Goal: Task Accomplishment & Management: Use online tool/utility

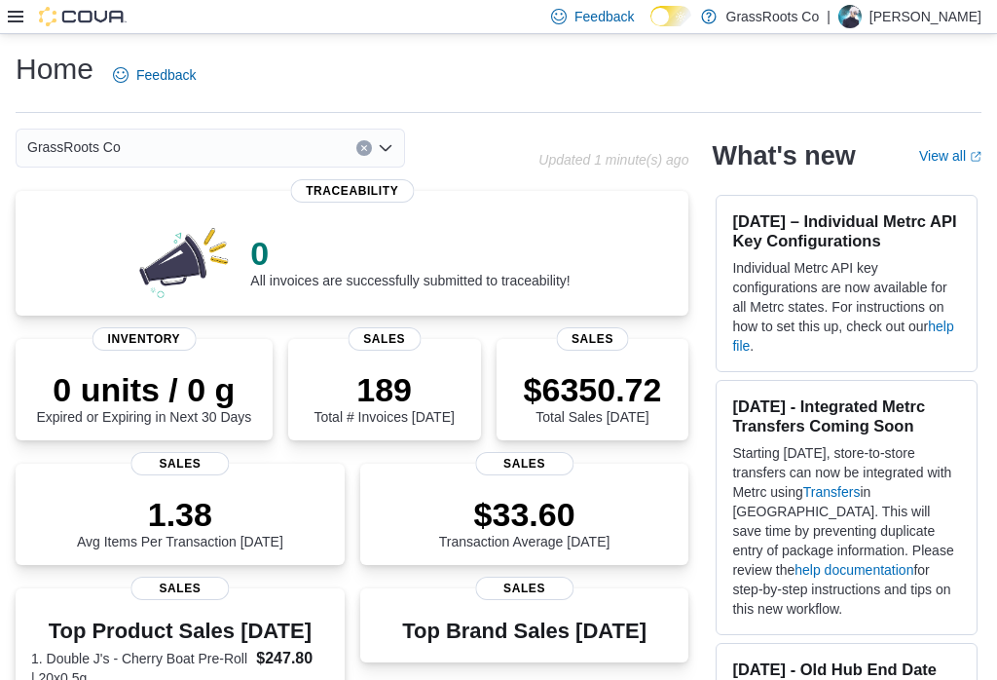
click at [5, 21] on div "Feedback Dark Mode GrassRoots Co | [PERSON_NAME]" at bounding box center [498, 17] width 997 height 34
click at [9, 21] on icon at bounding box center [16, 17] width 16 height 12
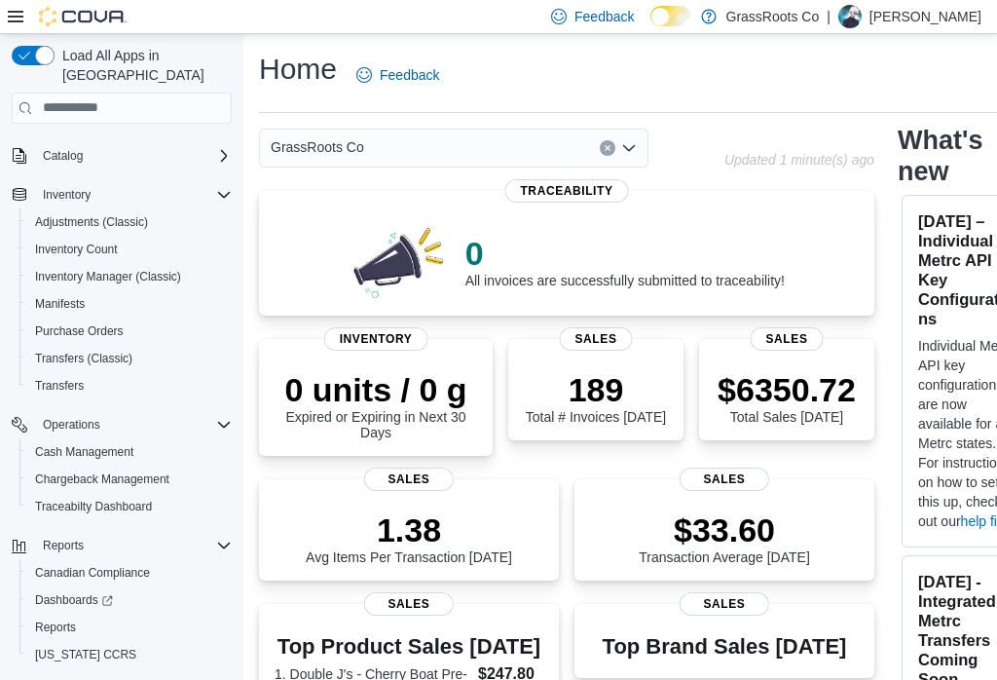
scroll to position [112, 0]
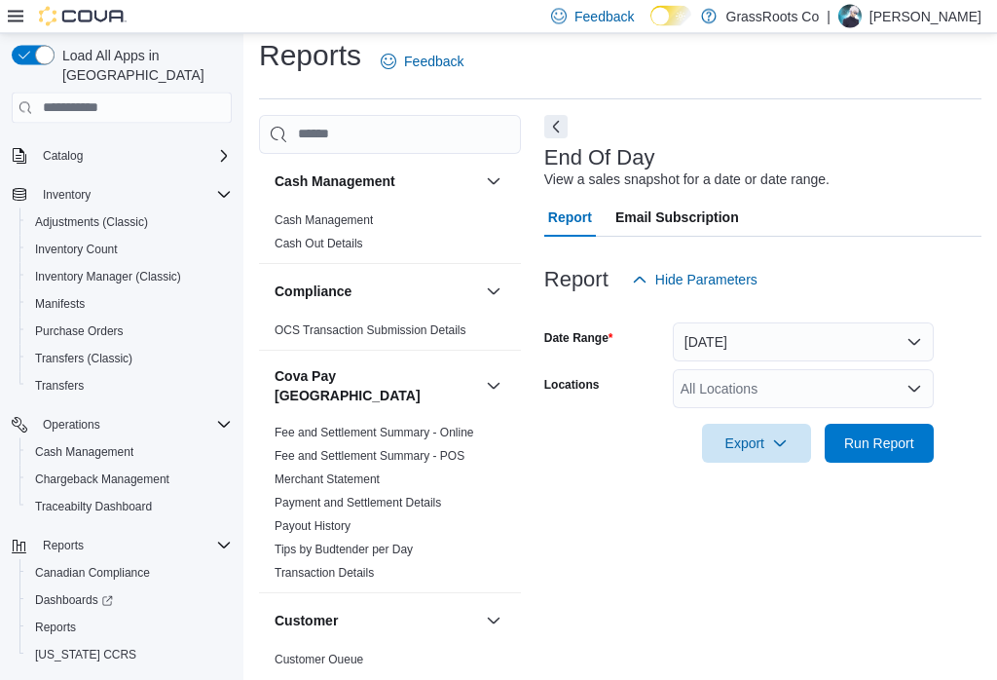
click at [557, 116] on button "Next" at bounding box center [555, 127] width 23 height 23
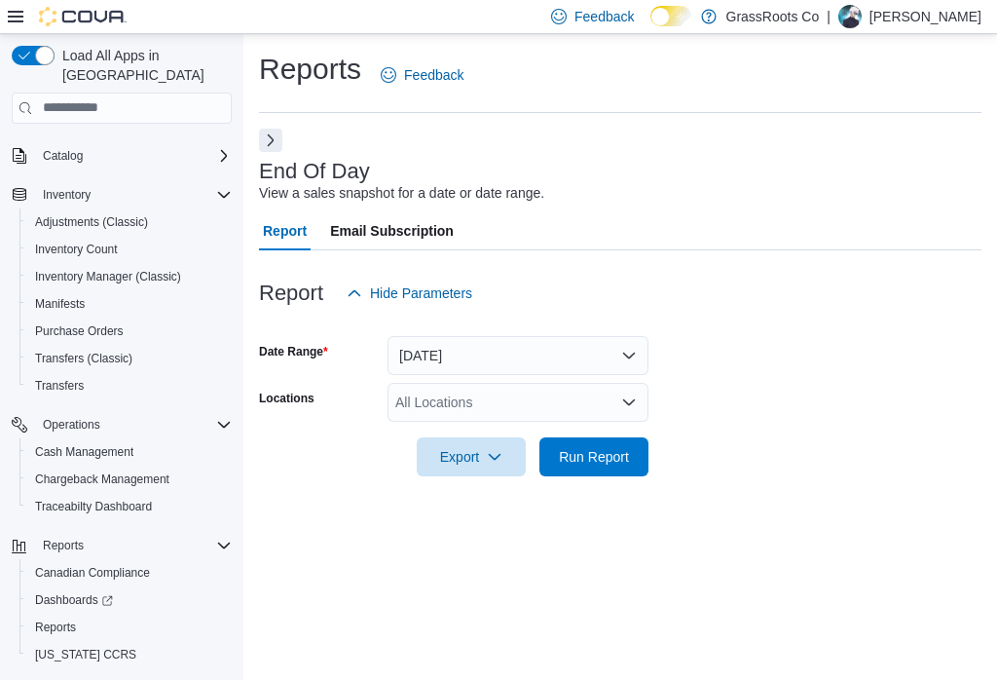
scroll to position [30, 0]
click at [450, 336] on button "[DATE]" at bounding box center [518, 355] width 261 height 39
click at [308, 479] on div "Reports Feedback End Of Day View a sales snapshot for a date or date range. Rep…" at bounding box center [620, 274] width 754 height 481
click at [421, 383] on div "All Locations" at bounding box center [518, 402] width 261 height 39
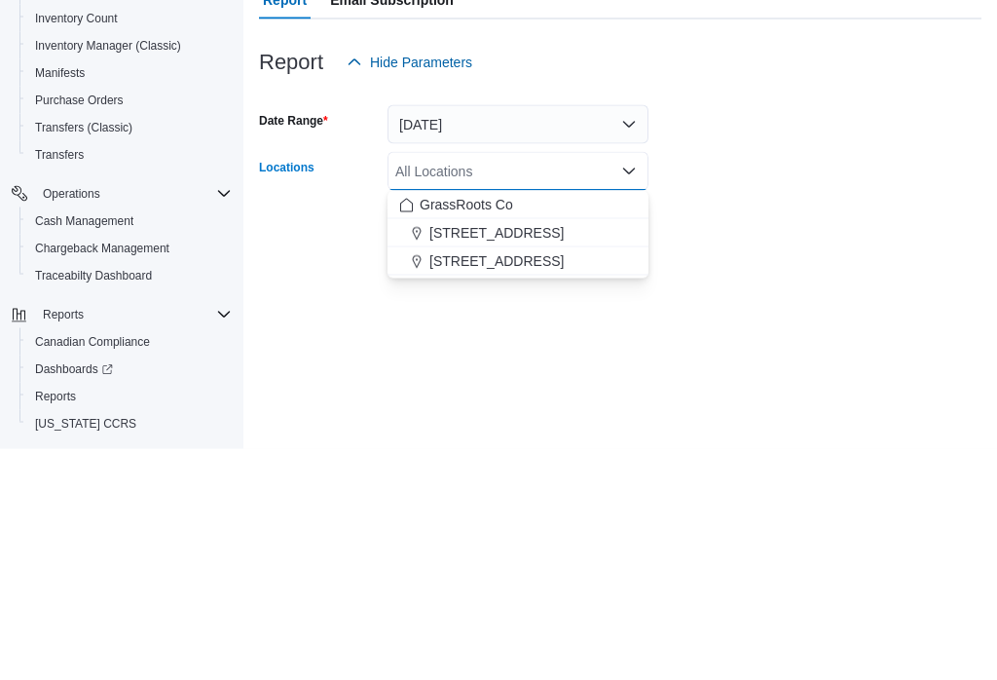
click at [417, 422] on button "GrassRoots Co" at bounding box center [518, 436] width 261 height 28
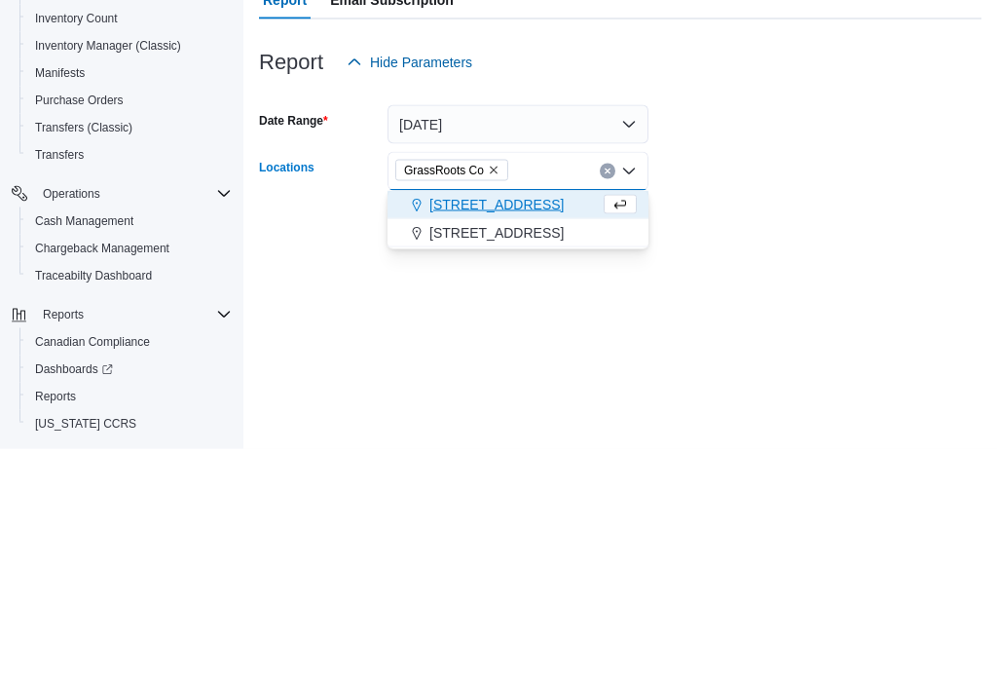
click at [600, 383] on div "GrassRoots Co Combo box. Selected. GrassRoots Co. Press Backspace to delete Gra…" at bounding box center [518, 402] width 261 height 39
click at [598, 383] on div "GrassRoots Co Combo box. Selected. GrassRoots Co. Press Backspace to delete Gra…" at bounding box center [518, 402] width 261 height 39
click at [496, 397] on icon "Remove GrassRoots Co from selection in this group" at bounding box center [494, 401] width 8 height 8
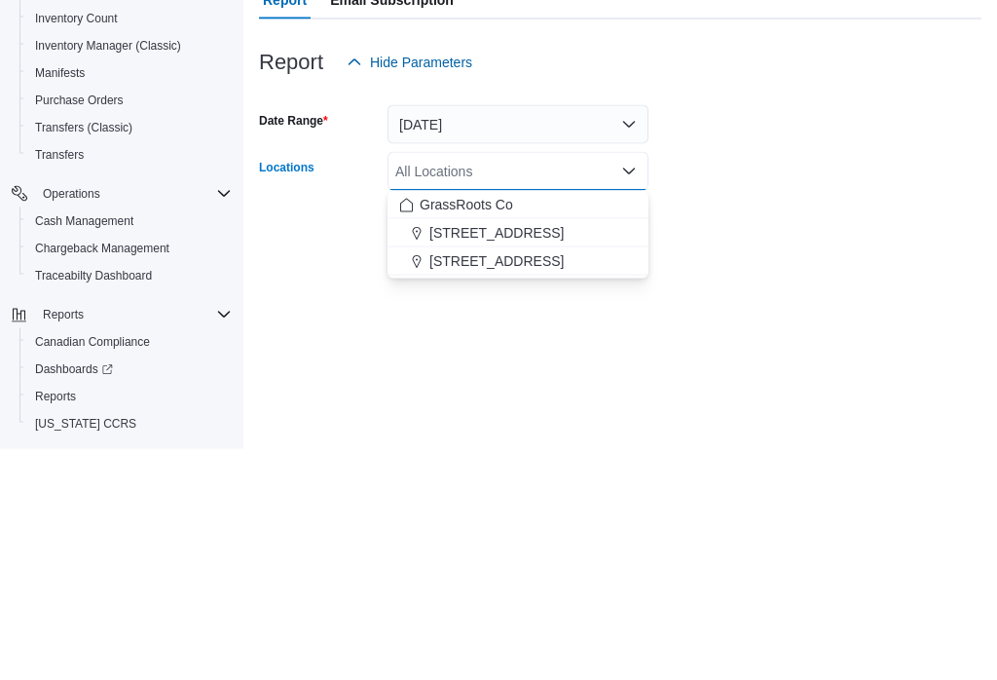
click at [531, 454] on span "[STREET_ADDRESS]" at bounding box center [496, 463] width 134 height 19
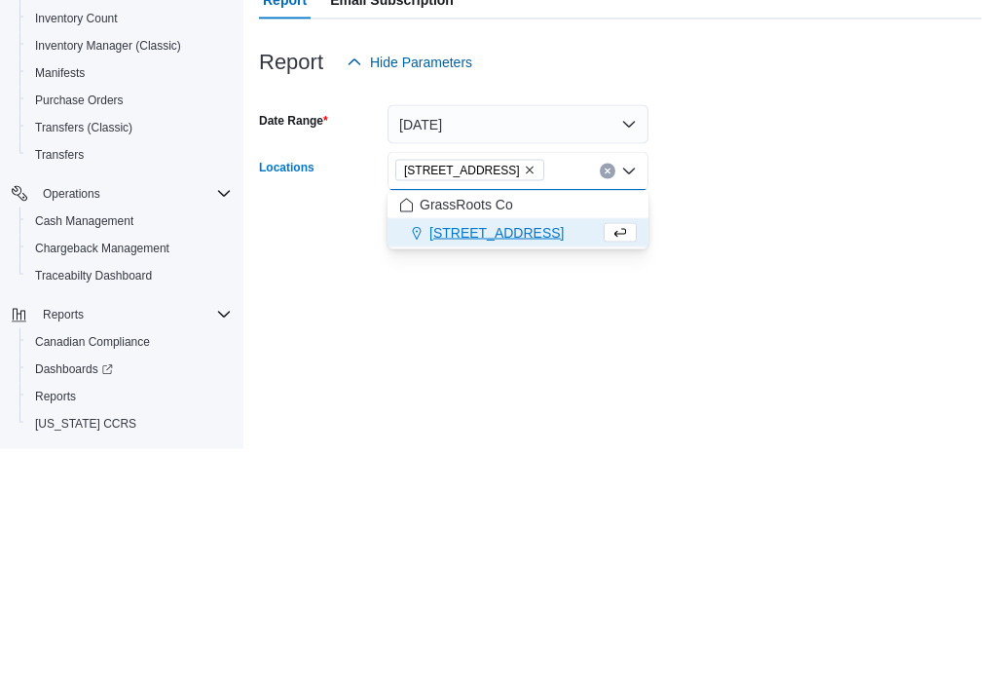
click at [806, 313] on form "Date Range [DATE] Locations [STREET_ADDRESS] Combo box. Selected. [STREET_ADDRE…" at bounding box center [620, 395] width 723 height 164
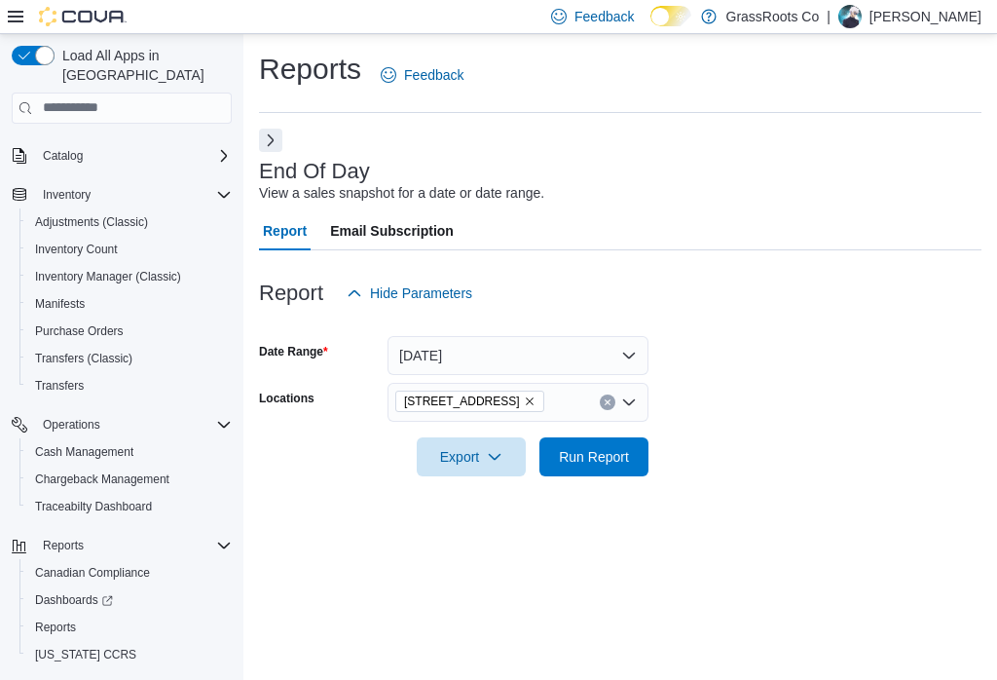
click at [631, 437] on span "Run Report" at bounding box center [594, 456] width 86 height 39
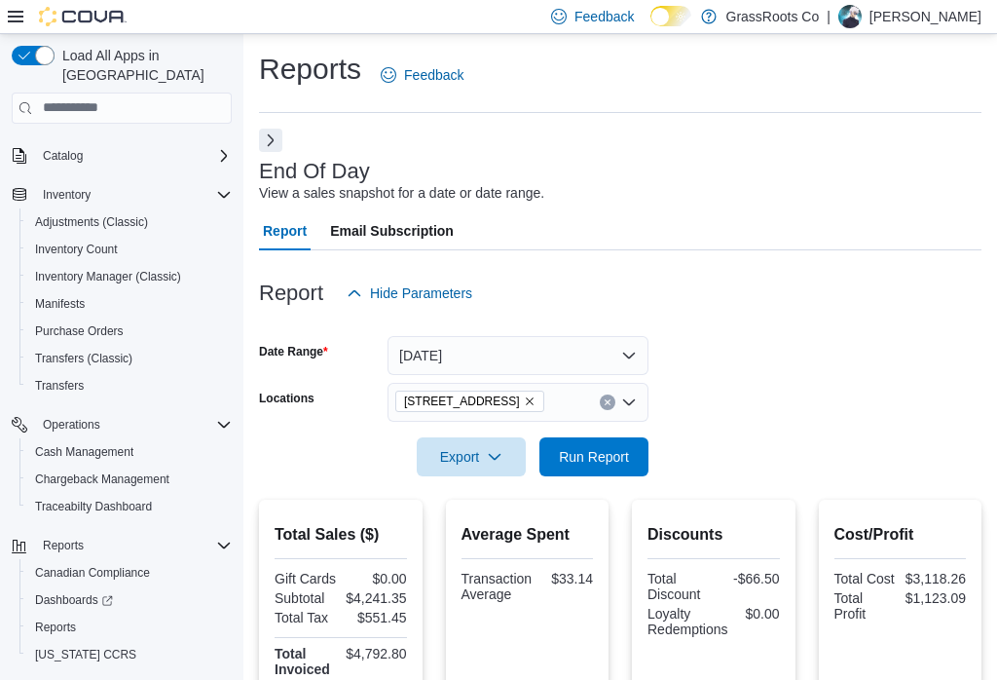
click at [613, 462] on span "Run Report" at bounding box center [594, 456] width 70 height 19
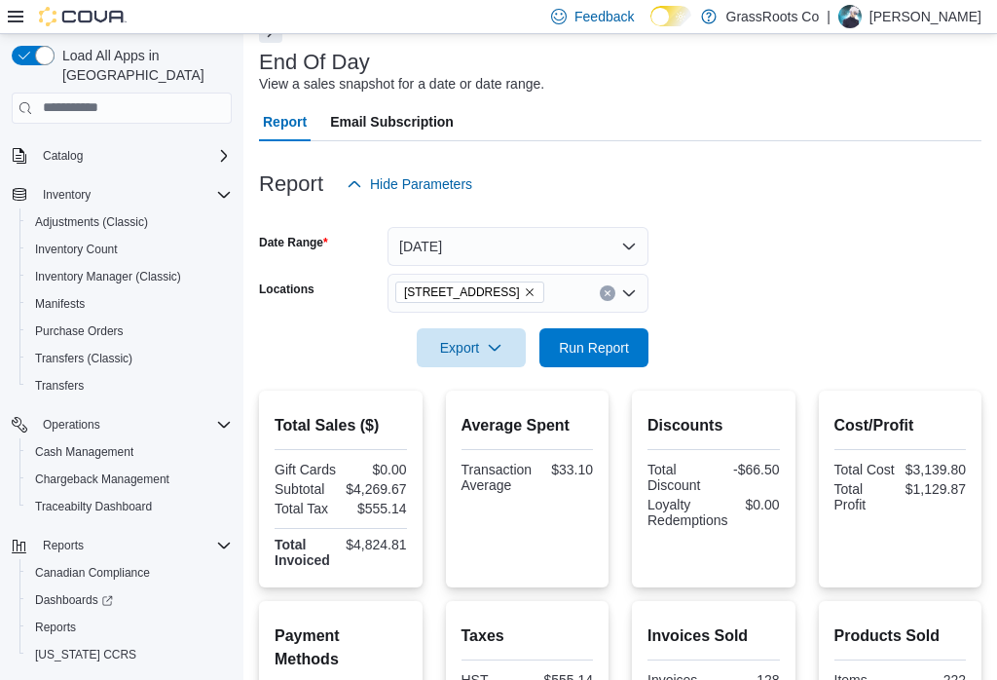
scroll to position [142, 0]
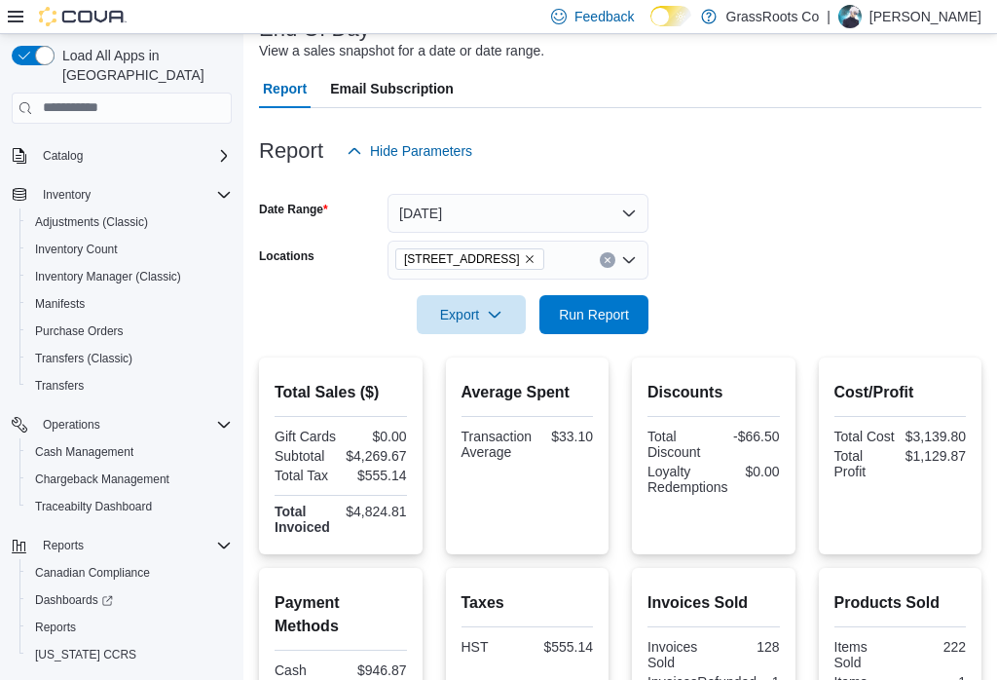
click at [578, 324] on span "Run Report" at bounding box center [594, 314] width 70 height 19
click at [473, 302] on span "Export" at bounding box center [472, 314] width 86 height 39
click at [452, 396] on span "Export to Pdf" at bounding box center [474, 393] width 88 height 16
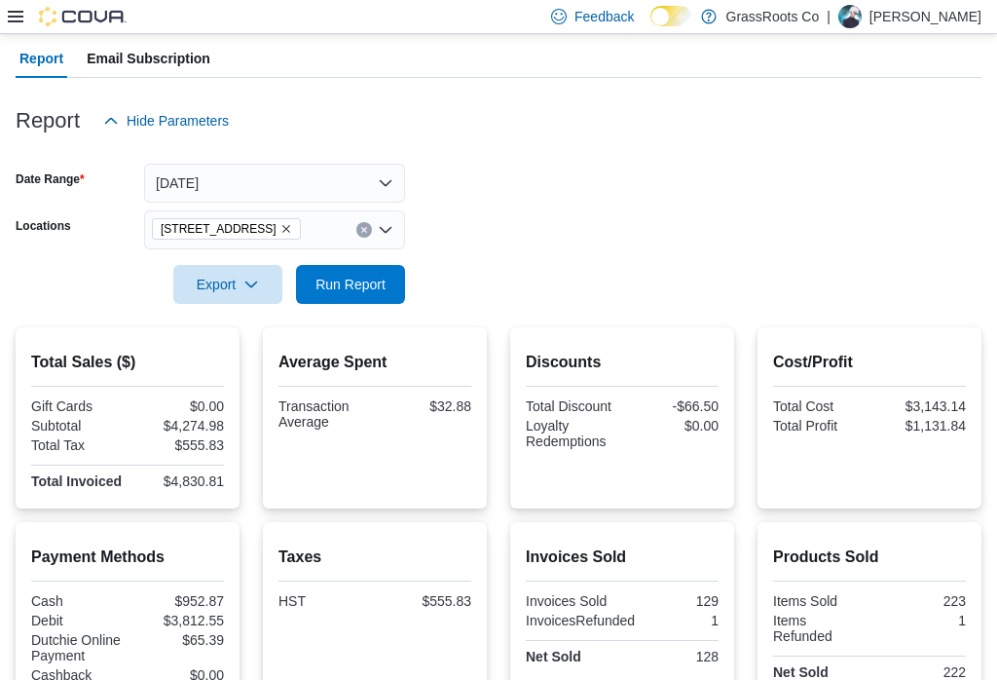
scroll to position [0, 0]
